Goal: Navigation & Orientation: Find specific page/section

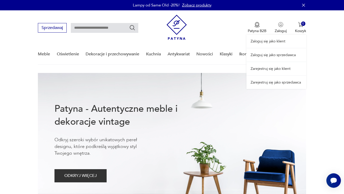
click at [279, 51] on link "Zaloguj się jako sprzedawca" at bounding box center [276, 54] width 60 height 13
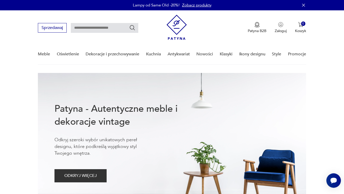
click at [175, 1] on div "Lampy od Same Old -20%! Zobacz produkty" at bounding box center [172, 5] width 344 height 10
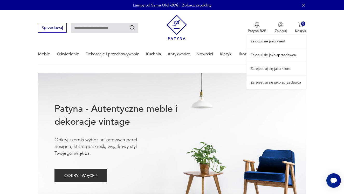
click at [273, 55] on link "Zaloguj się jako sprzedawca" at bounding box center [276, 54] width 60 height 13
